Goal: Transaction & Acquisition: Download file/media

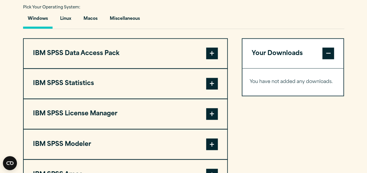
scroll to position [428, 0]
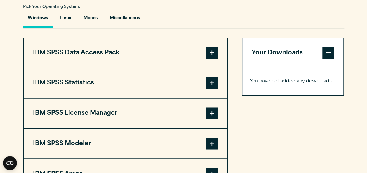
click at [212, 89] on span at bounding box center [212, 83] width 12 height 12
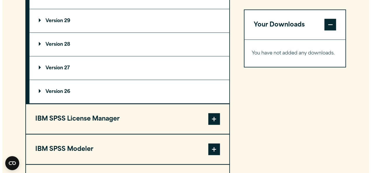
scroll to position [514, 0]
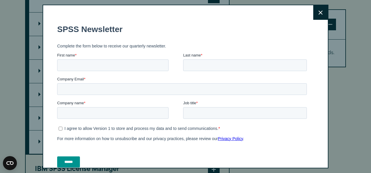
click at [319, 12] on icon at bounding box center [321, 13] width 4 height 4
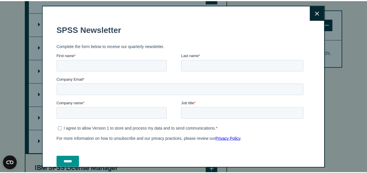
scroll to position [509, 0]
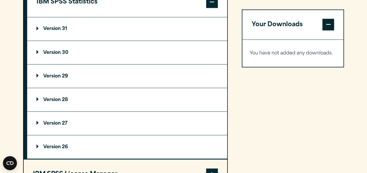
click at [55, 31] on p "Version 31" at bounding box center [51, 29] width 31 height 5
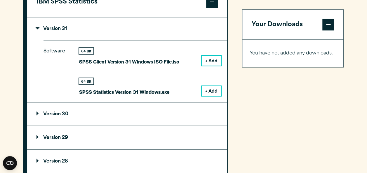
click at [211, 96] on button "+ Add" at bounding box center [211, 91] width 19 height 10
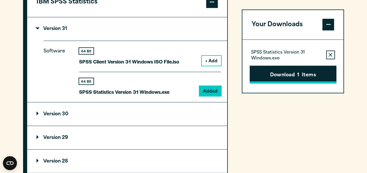
click at [288, 72] on button "Download 1 Items" at bounding box center [293, 75] width 87 height 18
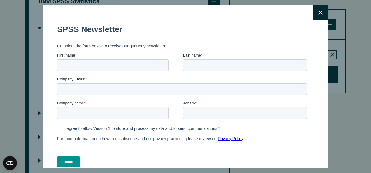
click at [313, 18] on button "Close" at bounding box center [320, 12] width 15 height 15
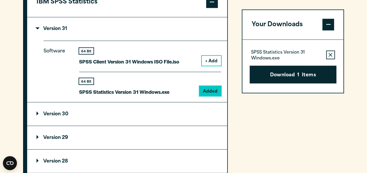
click at [40, 116] on p "Version 30" at bounding box center [52, 114] width 32 height 5
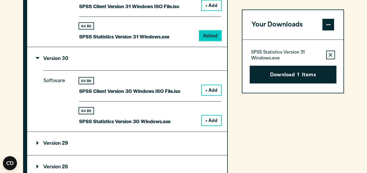
scroll to position [568, 0]
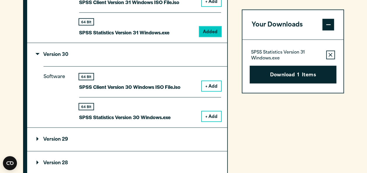
click at [213, 122] on button "+ Add" at bounding box center [211, 117] width 19 height 10
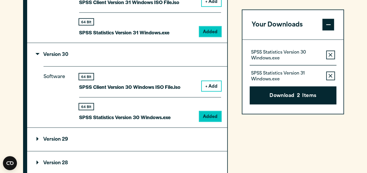
click at [328, 76] on button "Remove this item from your software download list" at bounding box center [330, 76] width 9 height 9
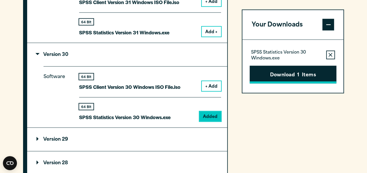
click at [289, 72] on button "Download 1 Items" at bounding box center [293, 75] width 87 height 18
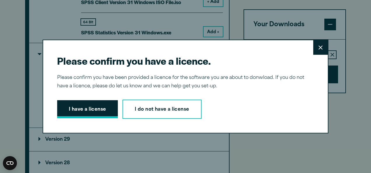
click at [83, 106] on button "I have a license" at bounding box center [87, 109] width 61 height 18
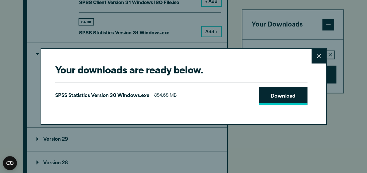
click at [271, 100] on link "Download" at bounding box center [283, 96] width 48 height 18
